Goal: Task Accomplishment & Management: Manage account settings

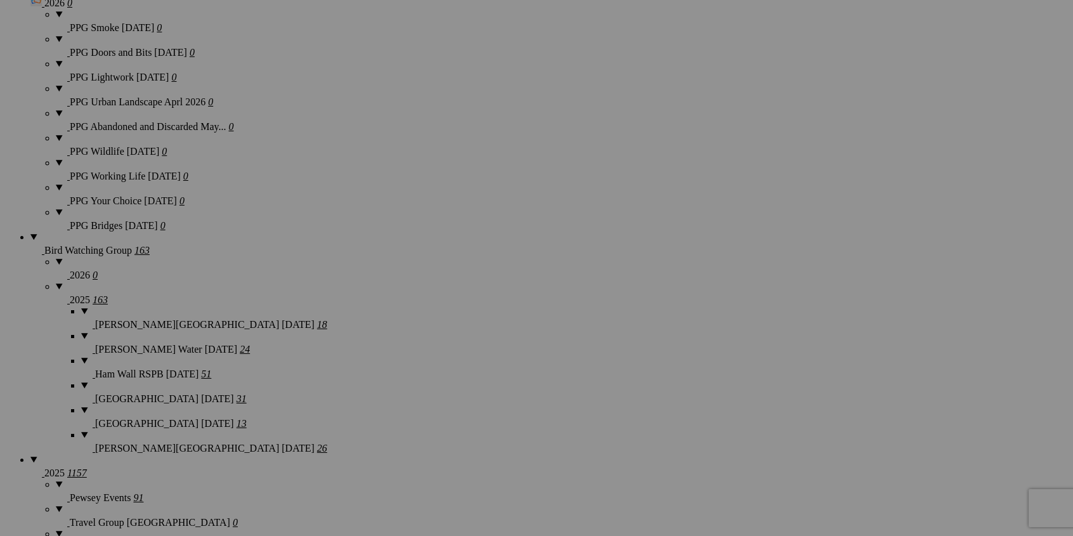
scroll to position [1079, 0]
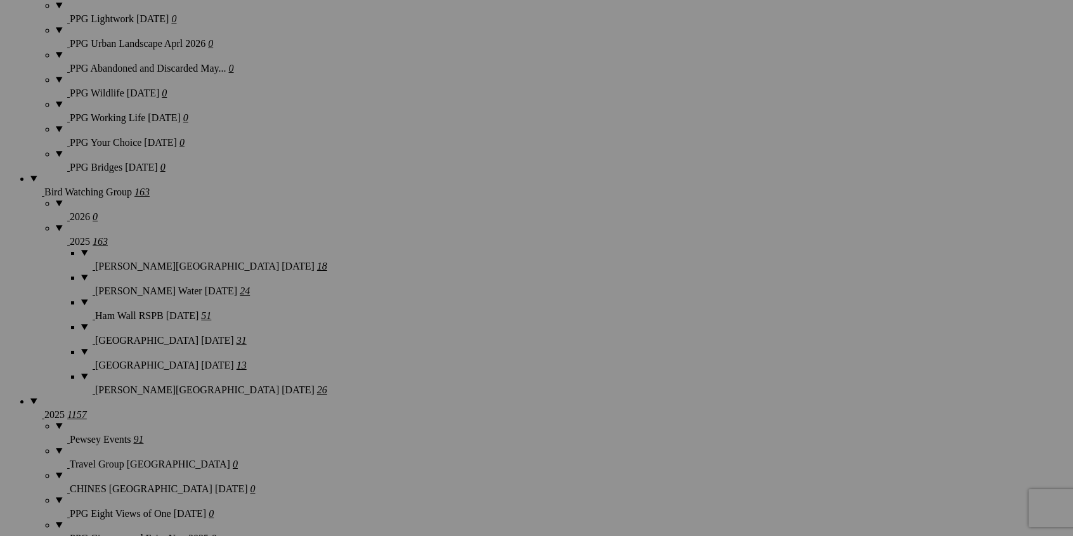
click at [928, 108] on div "View Edit Comments Photo Details" at bounding box center [969, 268] width 228 height 536
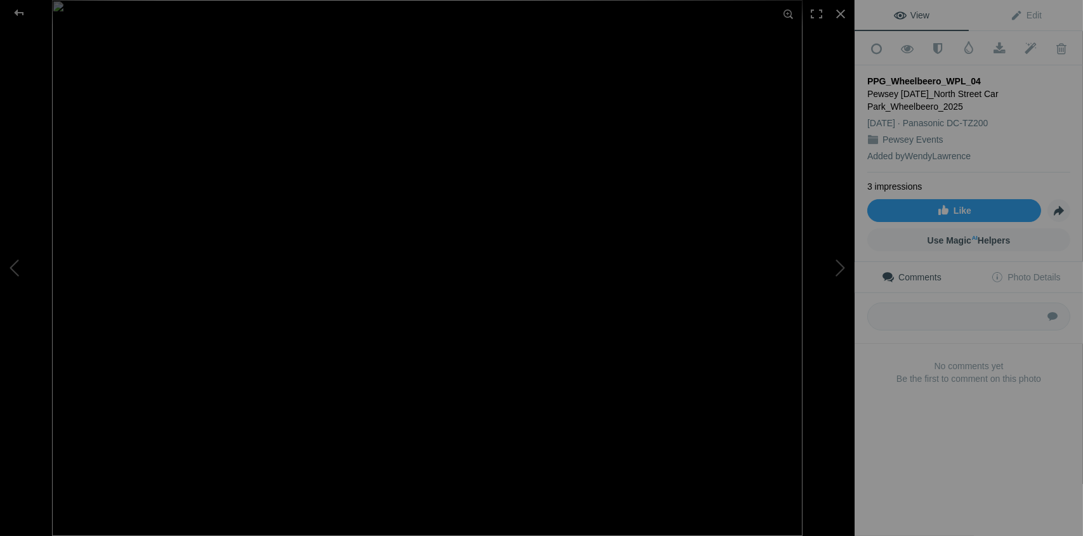
click at [411, 280] on img at bounding box center [427, 268] width 751 height 536
click at [618, 260] on img at bounding box center [432, 263] width 985 height 703
click at [581, 256] on img at bounding box center [427, 268] width 751 height 536
click at [609, 162] on img at bounding box center [379, 271] width 985 height 703
click at [837, 11] on div at bounding box center [841, 14] width 28 height 28
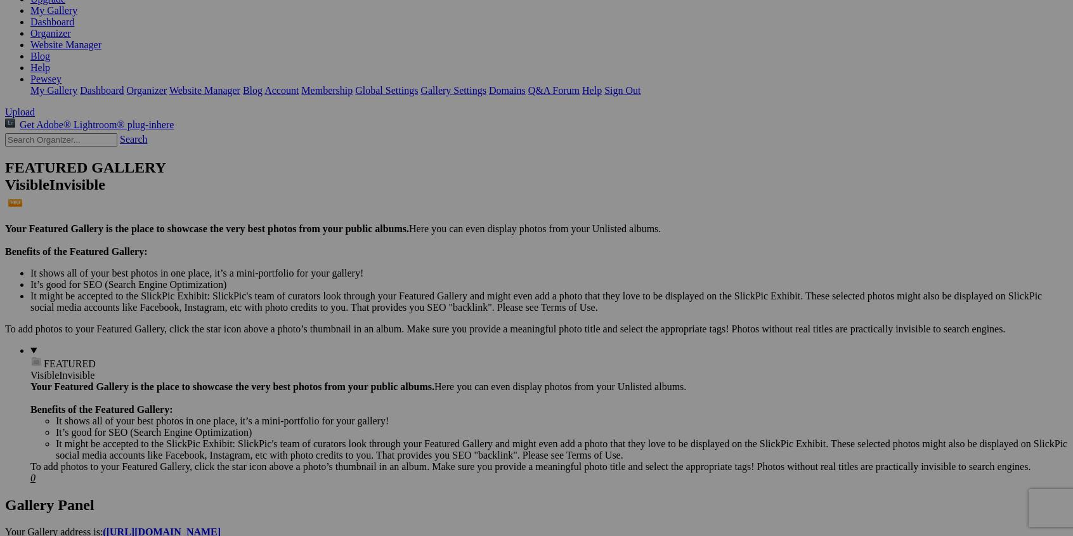
scroll to position [0, 0]
